Goal: Task Accomplishment & Management: Manage account settings

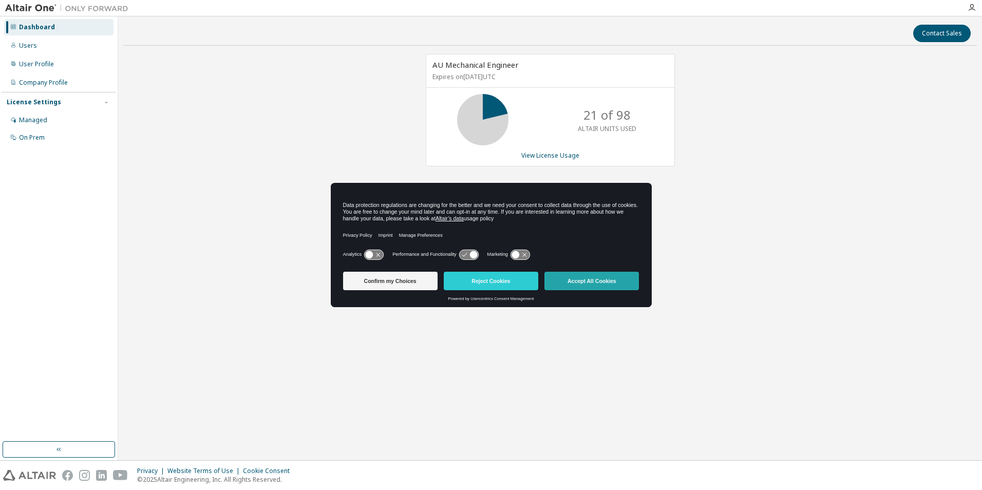
click at [596, 282] on button "Accept All Cookies" at bounding box center [592, 281] width 95 height 18
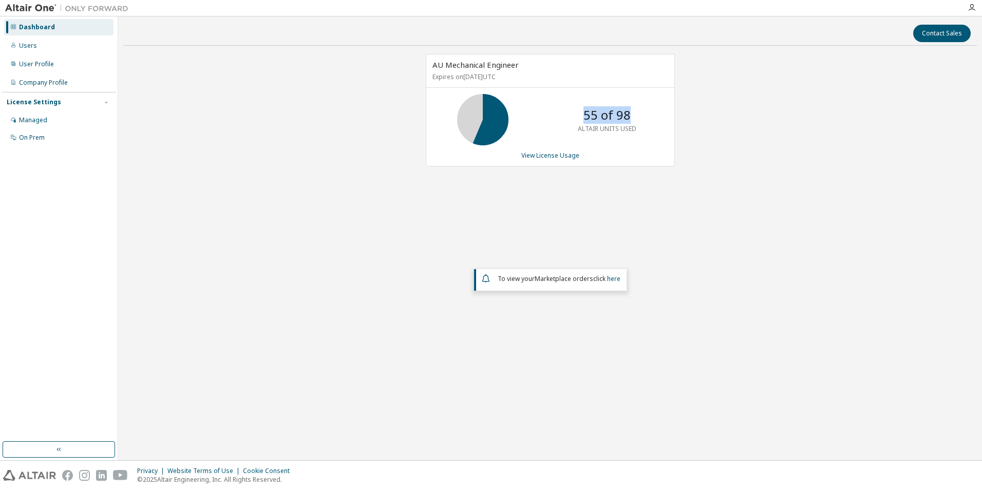
drag, startPoint x: 586, startPoint y: 114, endPoint x: 637, endPoint y: 117, distance: 50.9
click at [637, 117] on div "55 of 98 ALTAIR UNITS USED" at bounding box center [607, 119] width 82 height 51
click at [360, 240] on div "AU Mechanical Engineer Expires on May 1, 2026 UTC 55 of 98 ALTAIR UNITS USED Vi…" at bounding box center [550, 213] width 854 height 319
drag, startPoint x: 530, startPoint y: 154, endPoint x: 515, endPoint y: 162, distance: 16.6
click at [512, 162] on div "AU Mechanical Engineer Expires on [DATE] UTC 55 of 98 ALTAIR UNITS USED View Li…" at bounding box center [550, 110] width 249 height 113
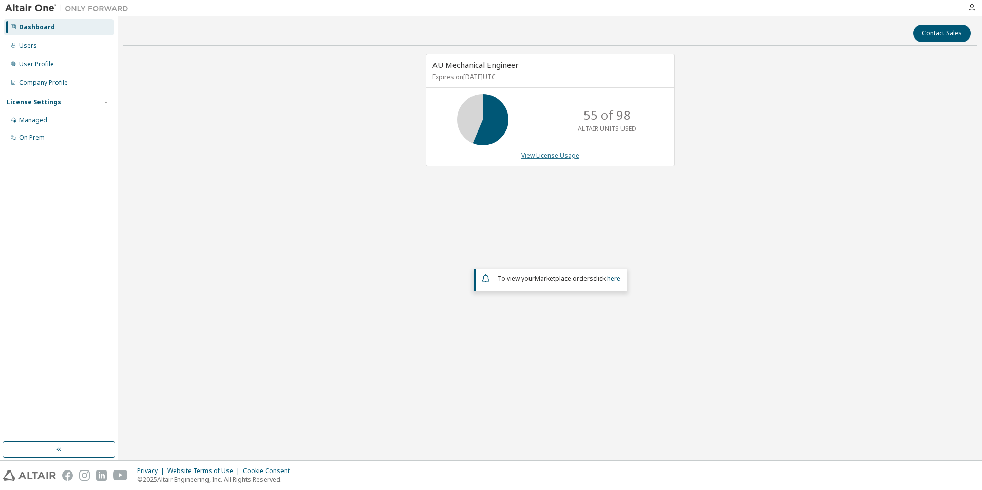
click at [529, 158] on link "View License Usage" at bounding box center [551, 155] width 58 height 9
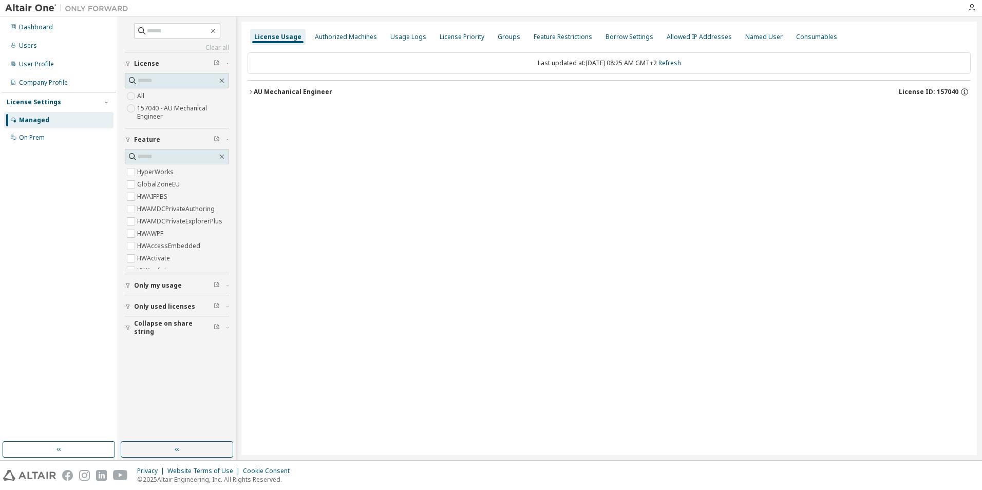
click at [250, 89] on icon "button" at bounding box center [251, 92] width 6 height 6
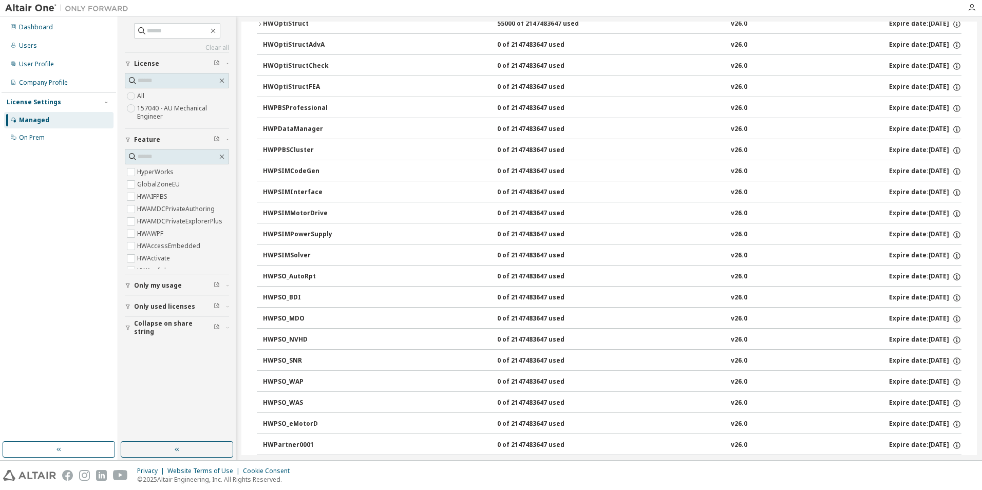
scroll to position [3186, 0]
click at [260, 132] on icon "button" at bounding box center [260, 129] width 6 height 6
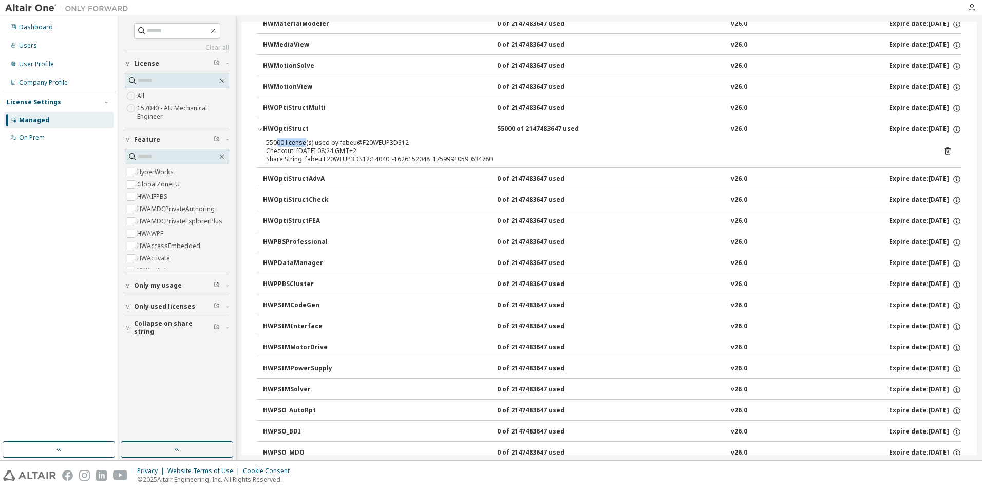
drag, startPoint x: 291, startPoint y: 145, endPoint x: 305, endPoint y: 145, distance: 13.9
click at [305, 145] on div "55000 license(s) used by fabeu@F20WEUP3DS12" at bounding box center [597, 143] width 662 height 8
click at [306, 145] on div "55000 license(s) used by fabeu@F20WEUP3DS12" at bounding box center [597, 143] width 662 height 8
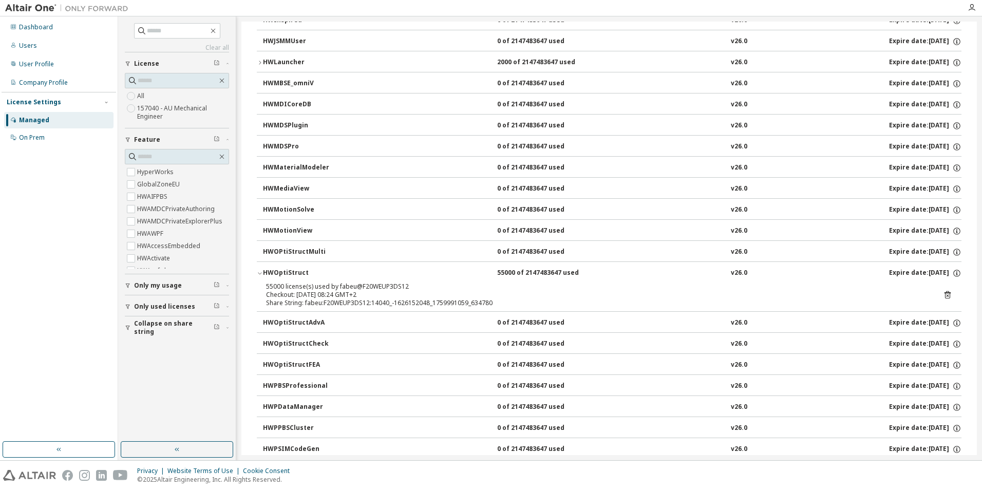
click at [261, 272] on icon "button" at bounding box center [260, 273] width 6 height 6
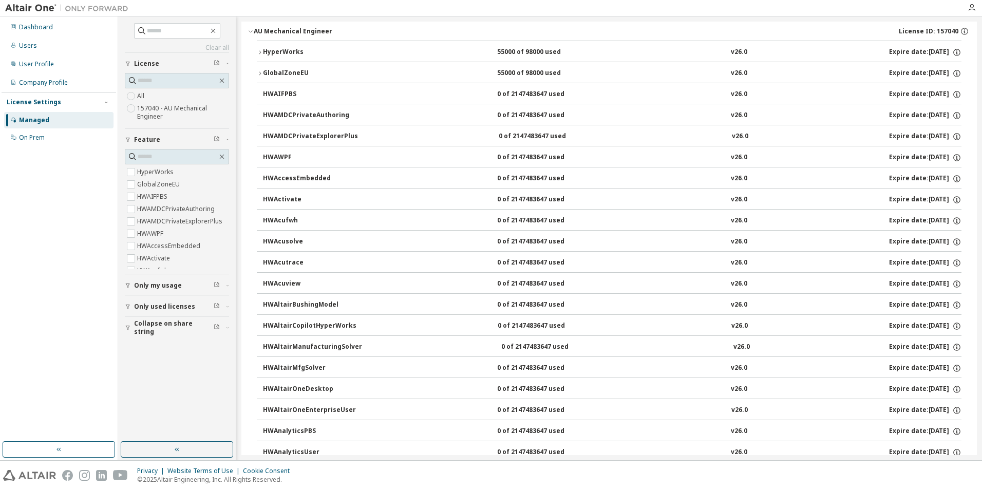
scroll to position [0, 0]
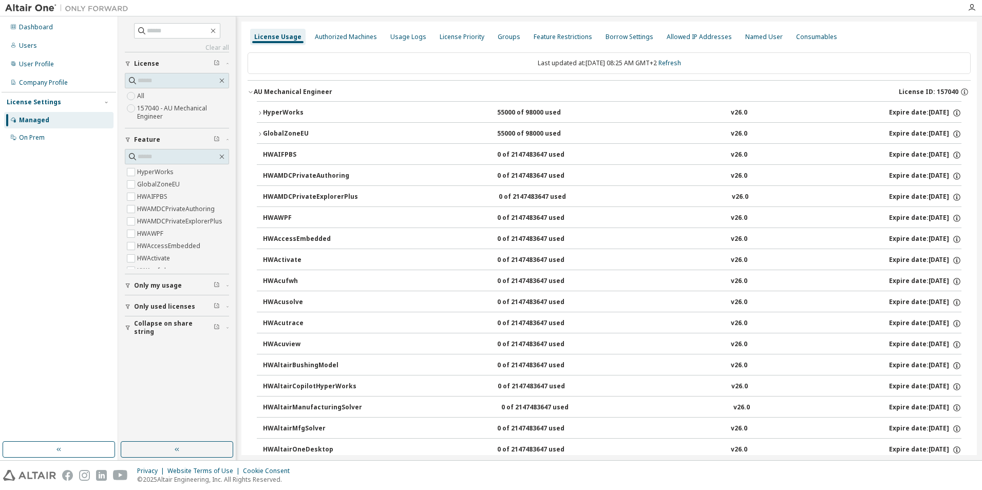
click at [261, 113] on icon "button" at bounding box center [260, 113] width 2 height 4
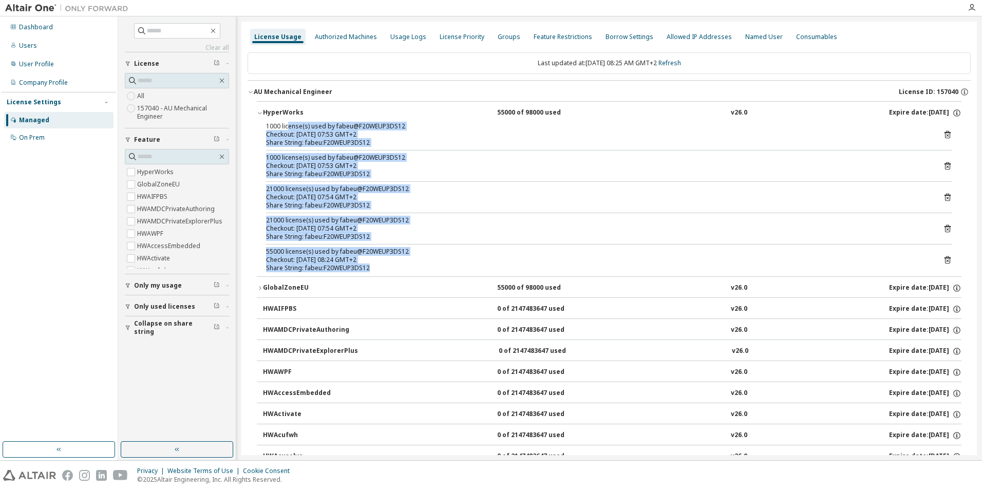
drag, startPoint x: 287, startPoint y: 129, endPoint x: 400, endPoint y: 264, distance: 175.8
click at [400, 264] on div "1000 license(s) used by fabeu@F20WEUP3DS12 Checkout: [DATE] 07:53 GMT+2 Share S…" at bounding box center [609, 199] width 705 height 154
click at [400, 264] on div "Share String: fabeu:F20WEUP3DS12" at bounding box center [597, 268] width 662 height 8
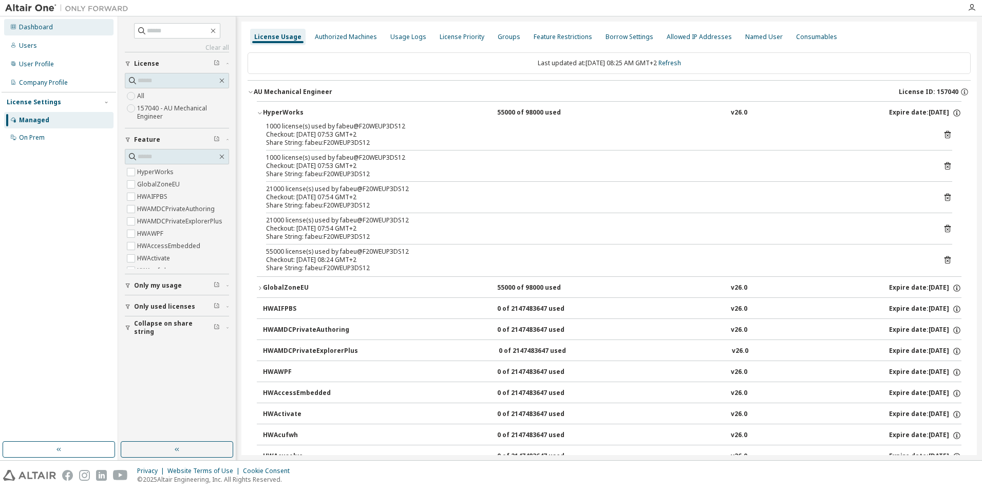
click at [47, 22] on div "Dashboard" at bounding box center [58, 27] width 109 height 16
